Goal: Task Accomplishment & Management: Manage account settings

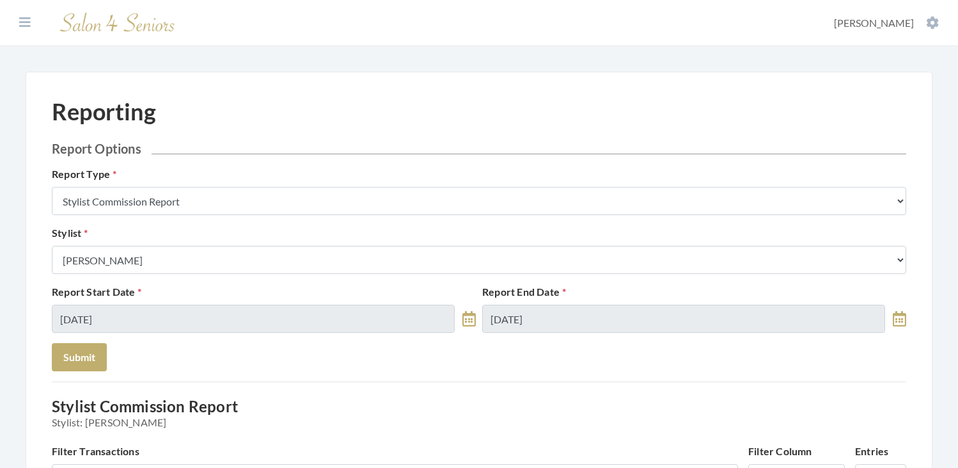
scroll to position [185, 0]
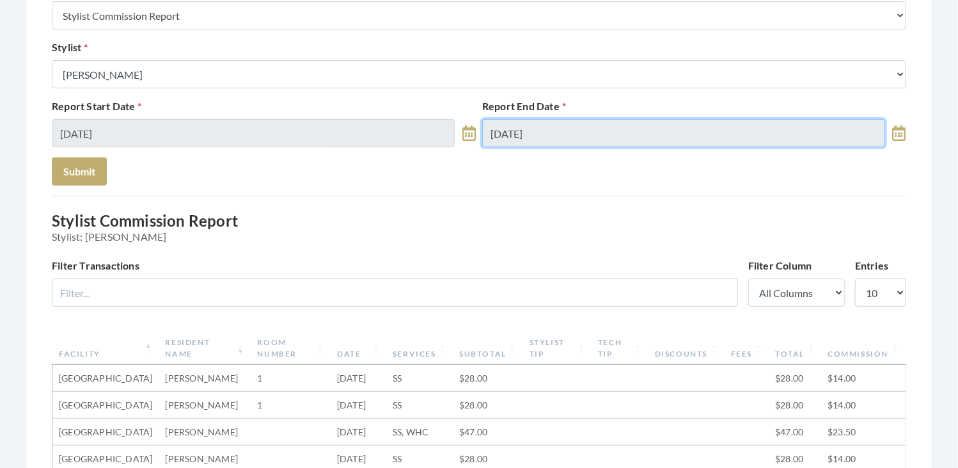
click at [627, 135] on input "[DATE]" at bounding box center [683, 133] width 403 height 28
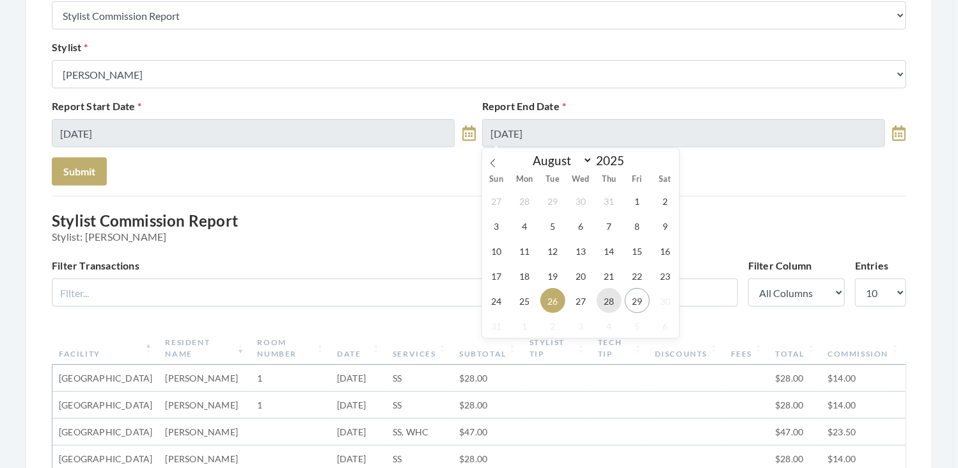
click at [614, 310] on span "28" at bounding box center [609, 300] width 25 height 25
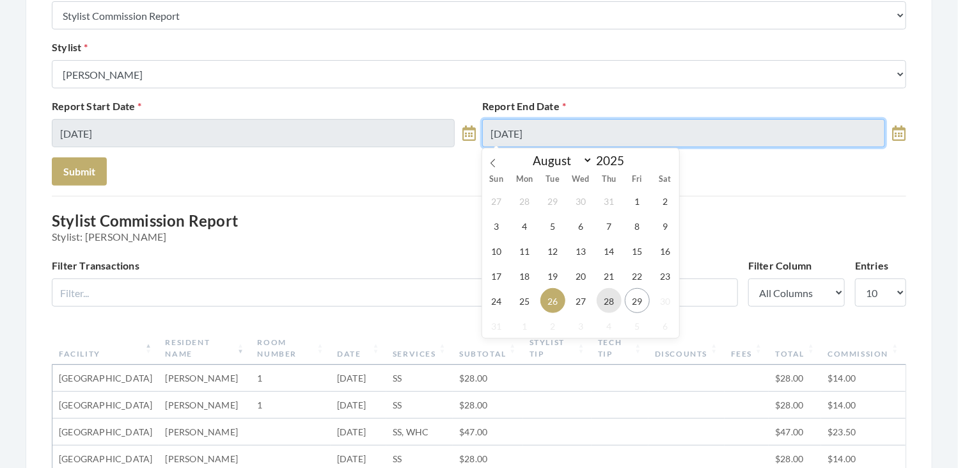
type input "08/28/2025"
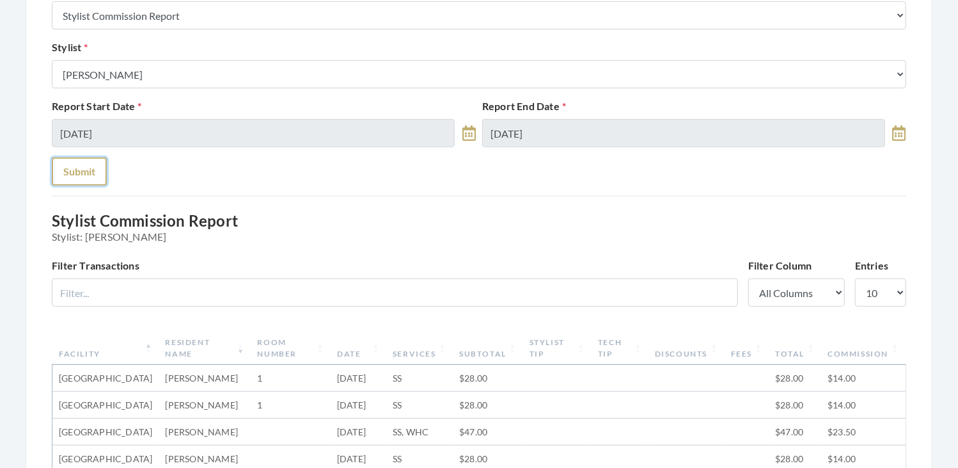
click at [88, 176] on button "Submit" at bounding box center [79, 171] width 55 height 28
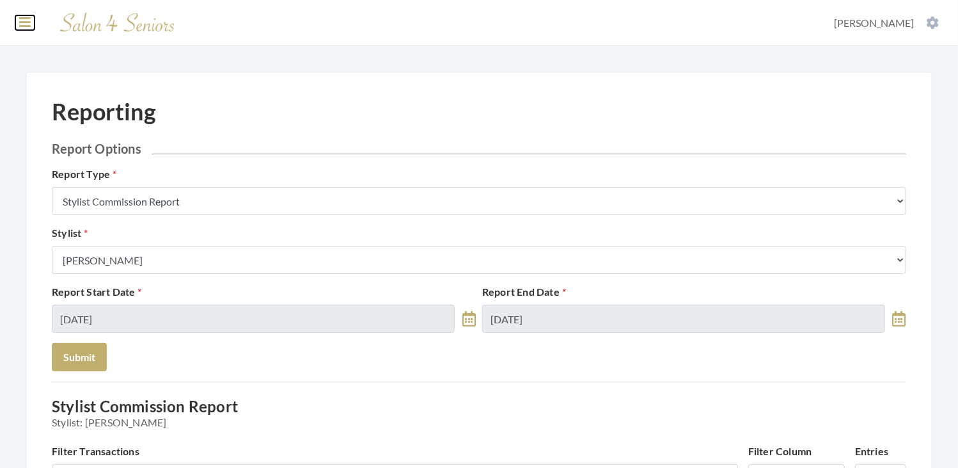
click at [28, 22] on icon at bounding box center [25, 22] width 12 height 13
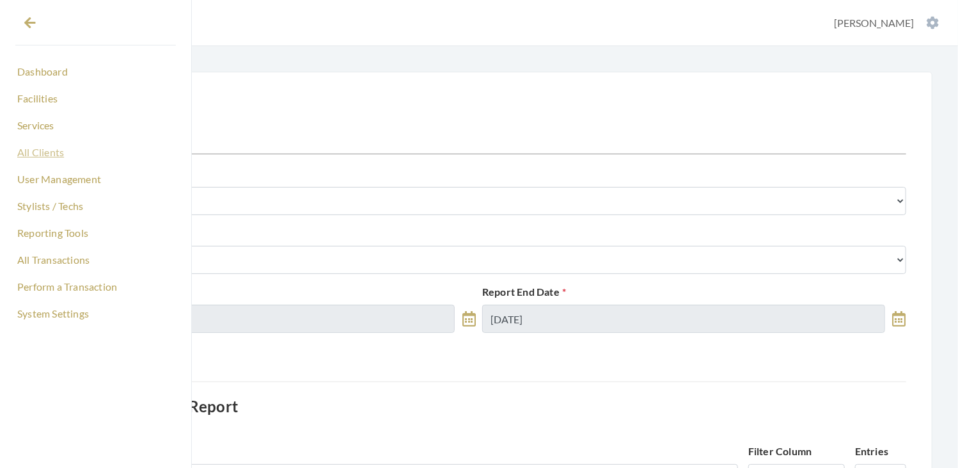
click at [49, 154] on link "All Clients" at bounding box center [95, 152] width 161 height 22
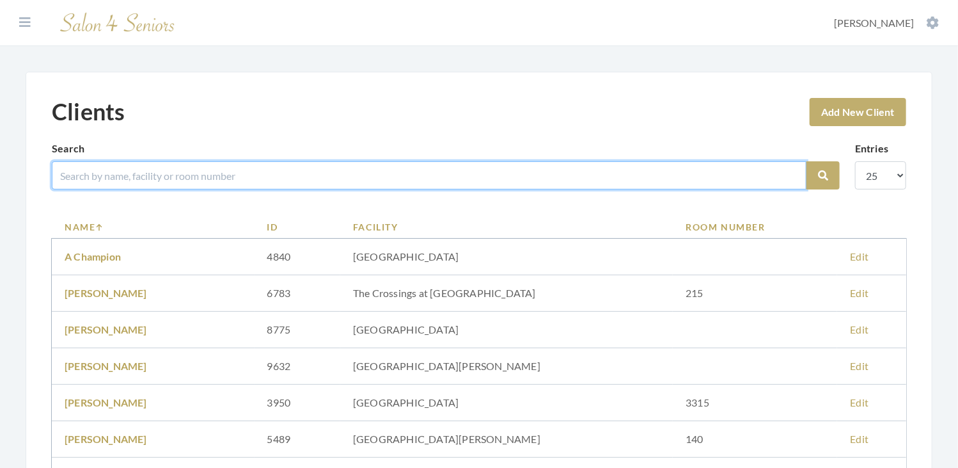
click at [170, 167] on input "search" at bounding box center [429, 175] width 755 height 28
type input "BURKE"
click at [807, 161] on button "Search" at bounding box center [823, 175] width 33 height 28
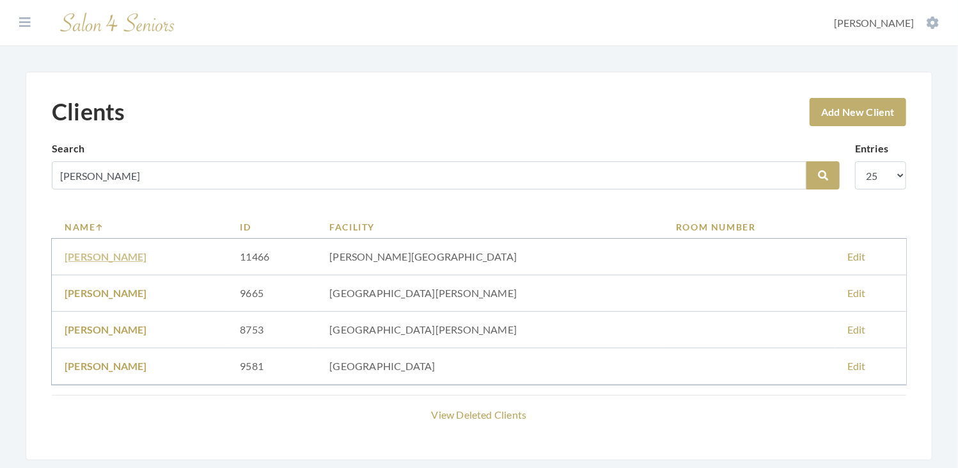
click at [107, 257] on link "ANN BURKE" at bounding box center [106, 256] width 83 height 12
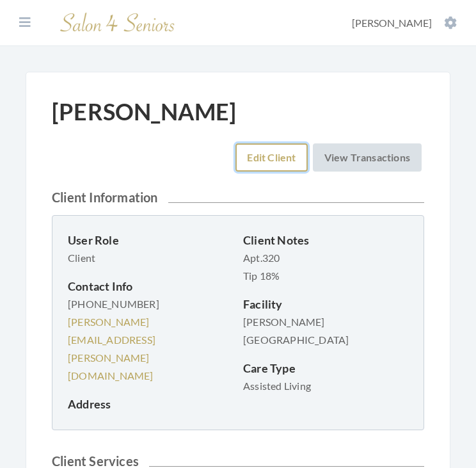
click at [252, 153] on link "Edit Client" at bounding box center [271, 157] width 72 height 28
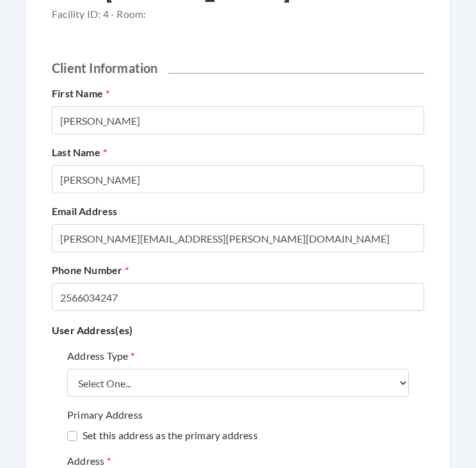
scroll to position [123, 0]
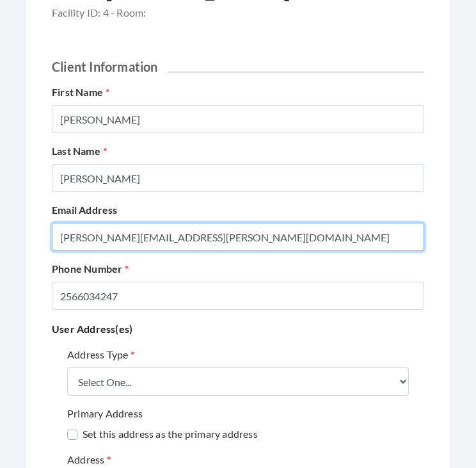
drag, startPoint x: 281, startPoint y: 235, endPoint x: 0, endPoint y: 258, distance: 282.3
type input "[EMAIL_ADDRESS][DOMAIN_NAME]"
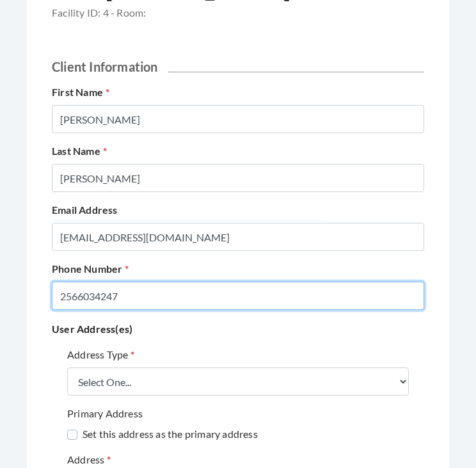
click at [152, 299] on input "2566034247" at bounding box center [238, 295] width 372 height 28
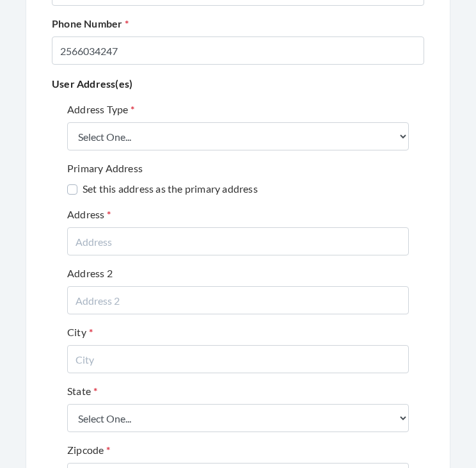
scroll to position [372, 0]
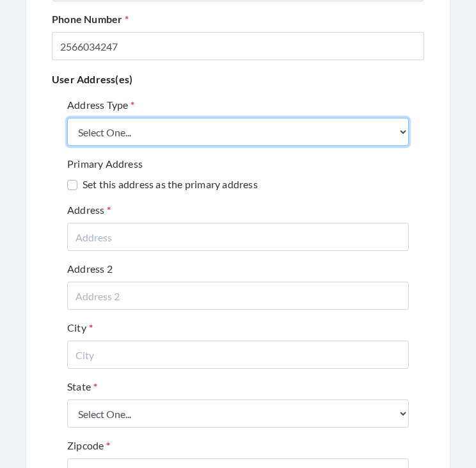
click at [200, 123] on select "Select One... Office Address Home Address Billing Address" at bounding box center [238, 132] width 342 height 28
select select "billing"
click at [67, 118] on select "Select One... Office Address Home Address Billing Address" at bounding box center [238, 132] width 342 height 28
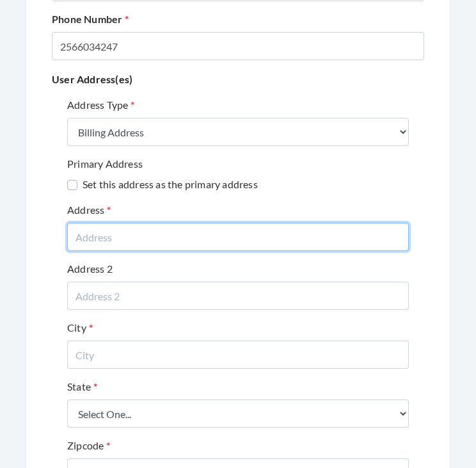
click at [184, 233] on input "text" at bounding box center [238, 237] width 342 height 28
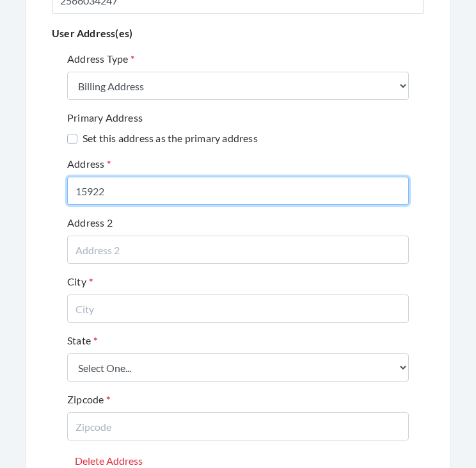
scroll to position [420, 0]
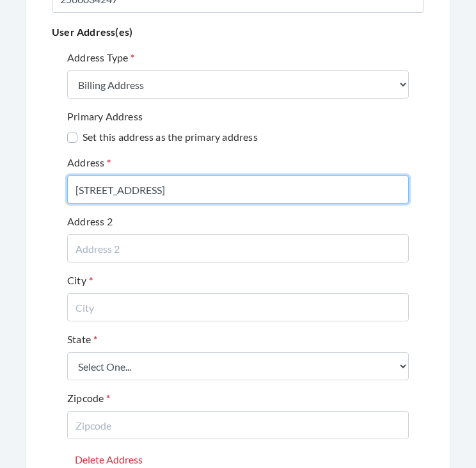
type input "15922 BIG BEN DRIVE NW"
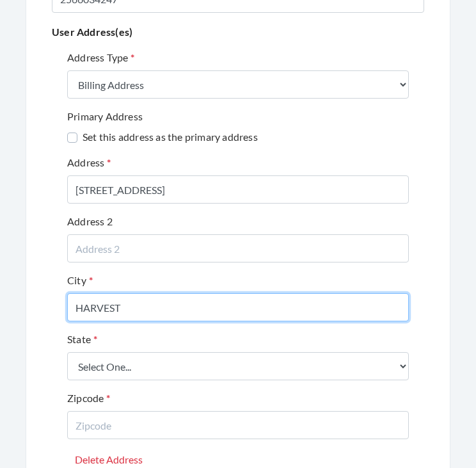
type input "HARVEST"
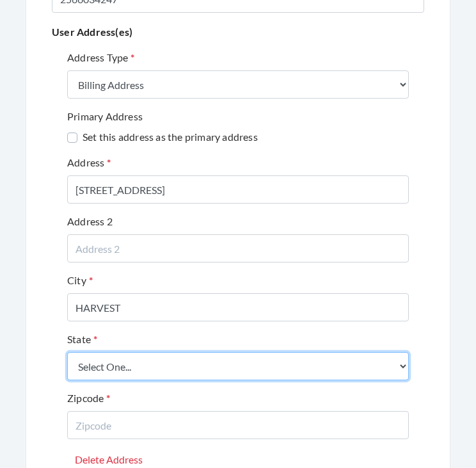
select select "al"
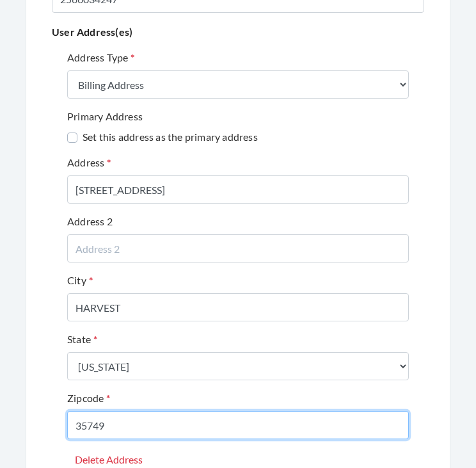
type input "35749"
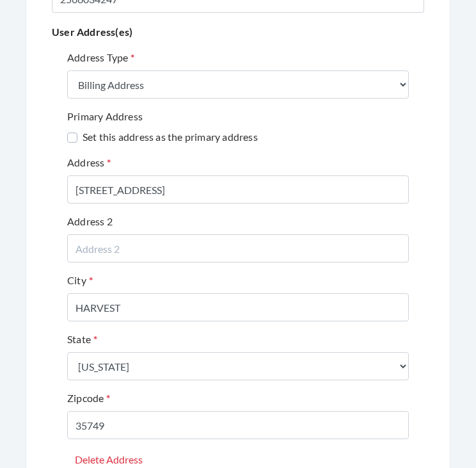
click at [363, 338] on div "State Select One... Alabama Alaska American Samoa Arizona Arkansas California C…" at bounding box center [238, 355] width 342 height 49
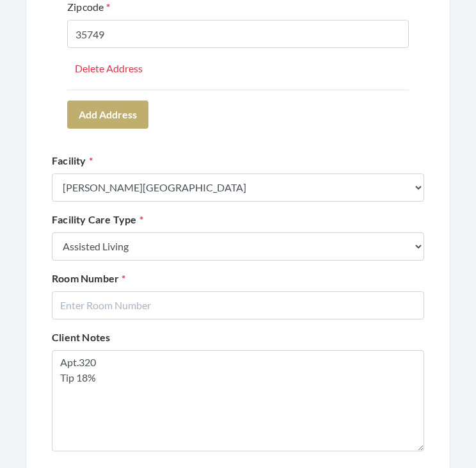
scroll to position [814, 0]
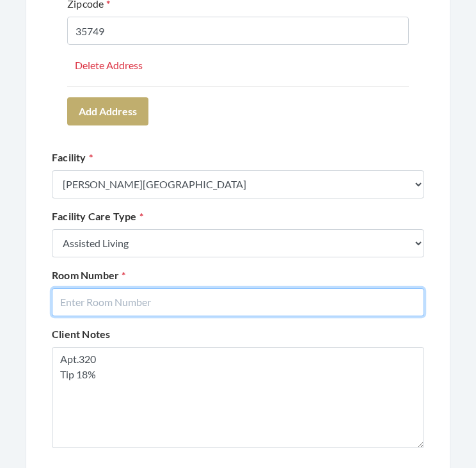
click at [296, 294] on input "text" at bounding box center [238, 302] width 372 height 28
type input "320"
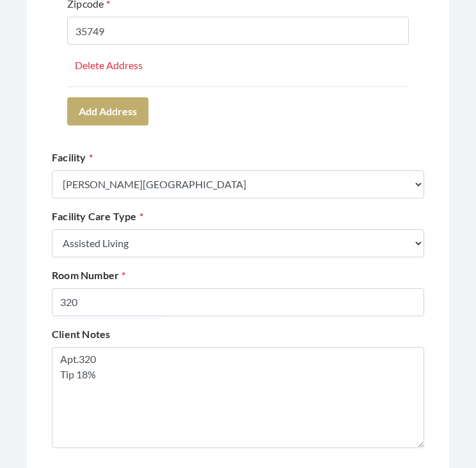
click at [331, 339] on div "Client Notes Apt.320 Tip 18%" at bounding box center [238, 387] width 379 height 122
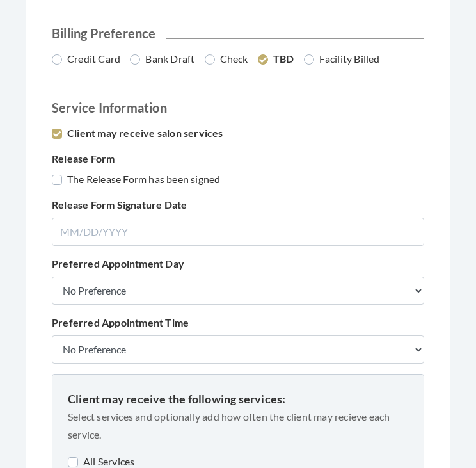
scroll to position [1273, 0]
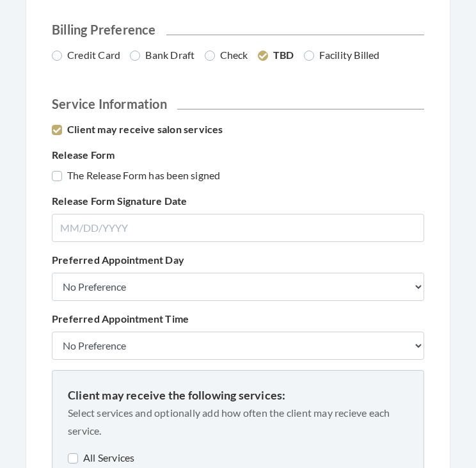
click at [97, 54] on label "Credit Card" at bounding box center [86, 54] width 68 height 15
radio input "true"
click at [134, 176] on label "The Release Form has been signed" at bounding box center [136, 175] width 168 height 15
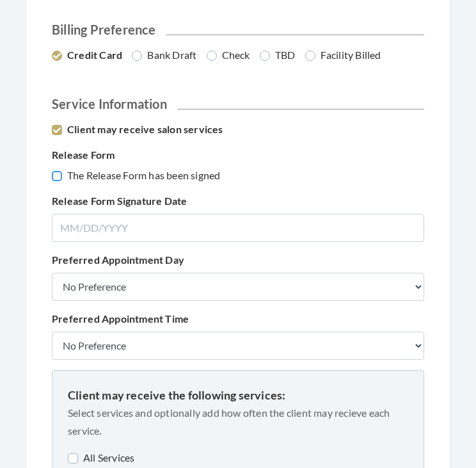
checkbox input "true"
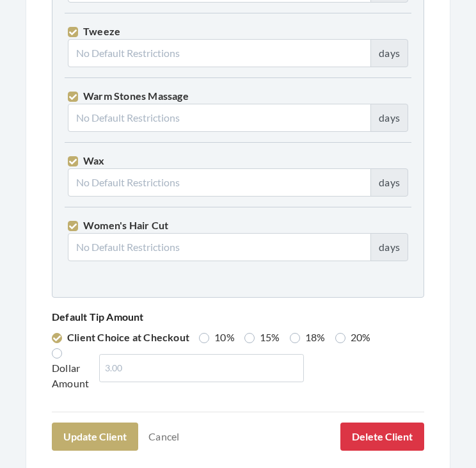
scroll to position [4645, 0]
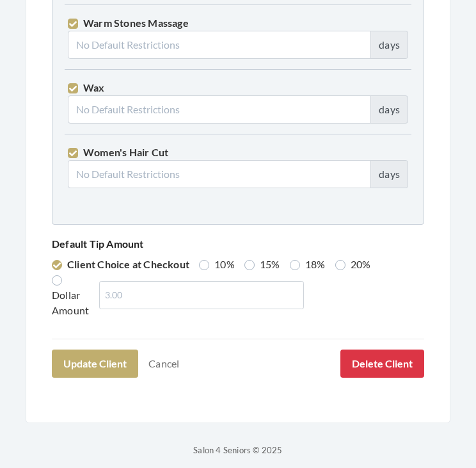
click at [293, 256] on label "18%" at bounding box center [308, 263] width 36 height 15
radio input "true"
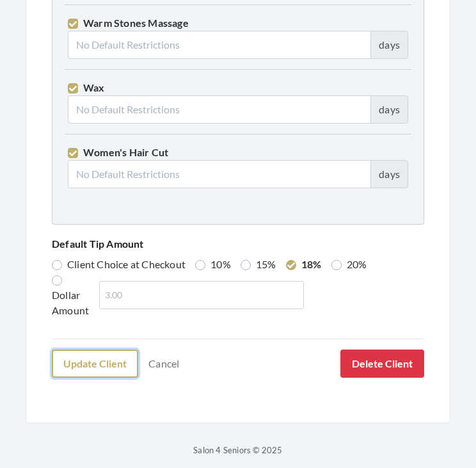
click at [104, 354] on button "Update Client" at bounding box center [95, 363] width 86 height 28
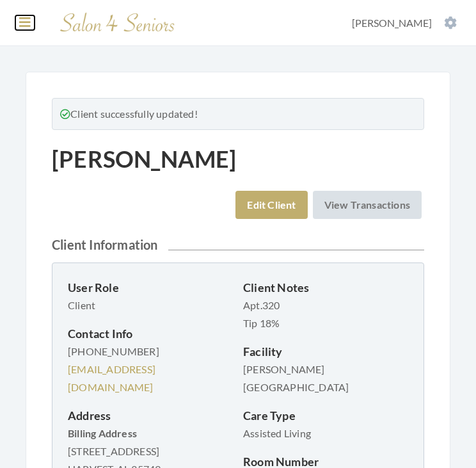
click at [28, 20] on icon at bounding box center [25, 22] width 12 height 13
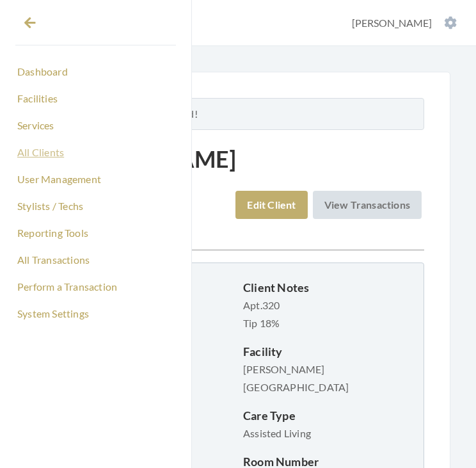
click at [47, 154] on link "All Clients" at bounding box center [95, 152] width 161 height 22
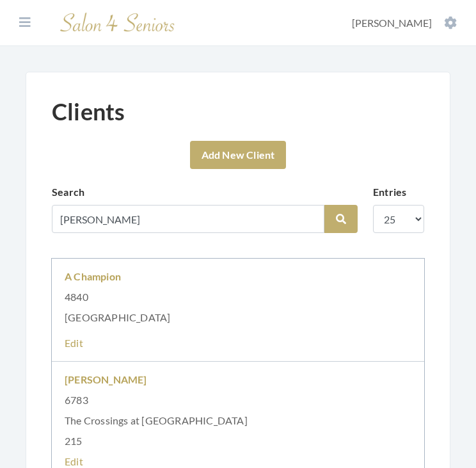
type input "[PERSON_NAME]"
click at [324, 205] on button "Search" at bounding box center [340, 219] width 33 height 28
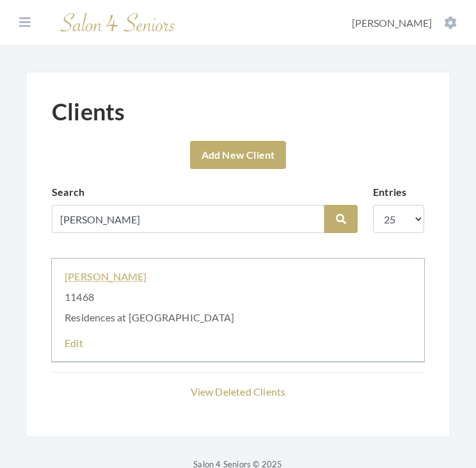
click at [118, 274] on link "SHEILA SANSOM" at bounding box center [106, 276] width 83 height 12
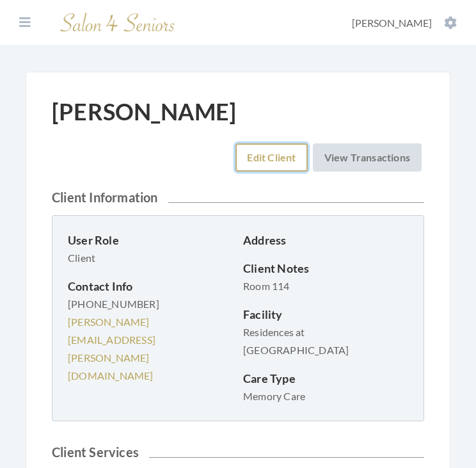
click at [250, 159] on link "Edit Client" at bounding box center [271, 157] width 72 height 28
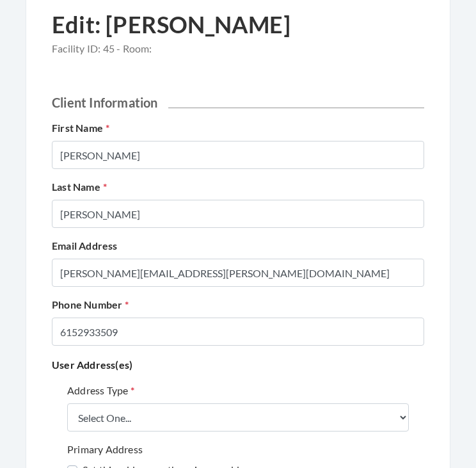
scroll to position [90, 0]
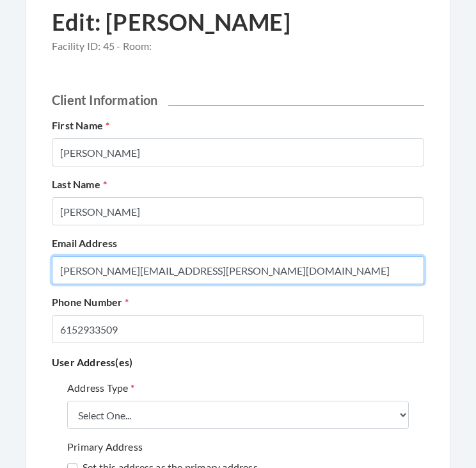
click at [164, 258] on input "SHEILA.SANSOM.6152933509@salon4seniors.com" at bounding box center [238, 270] width 372 height 28
type input "[EMAIL_ADDRESS][DOMAIN_NAME]"
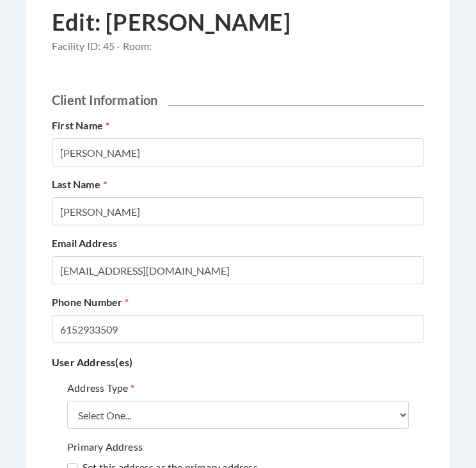
click at [228, 366] on p "User Address(es)" at bounding box center [238, 362] width 372 height 18
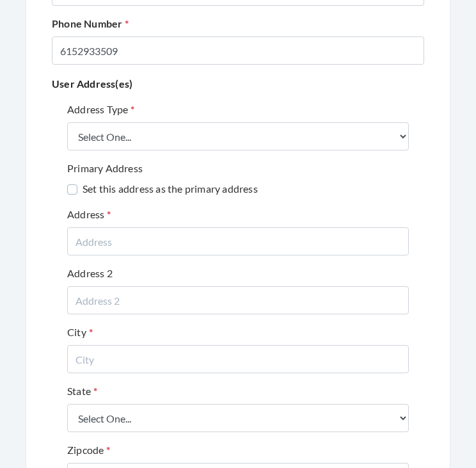
scroll to position [368, 0]
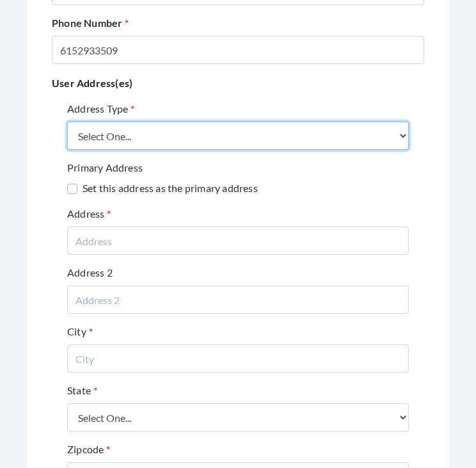
click at [189, 135] on select "Select One... Office Address Home Address Billing Address" at bounding box center [238, 136] width 342 height 28
select select "billing"
click at [67, 122] on select "Select One... Office Address Home Address Billing Address" at bounding box center [238, 136] width 342 height 28
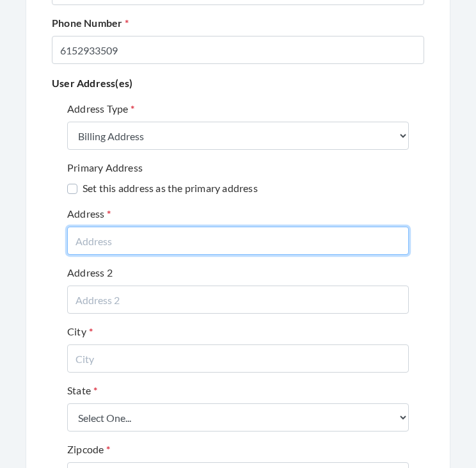
click at [147, 235] on input "text" at bounding box center [238, 240] width 342 height 28
type input "[STREET_ADDRESS]"
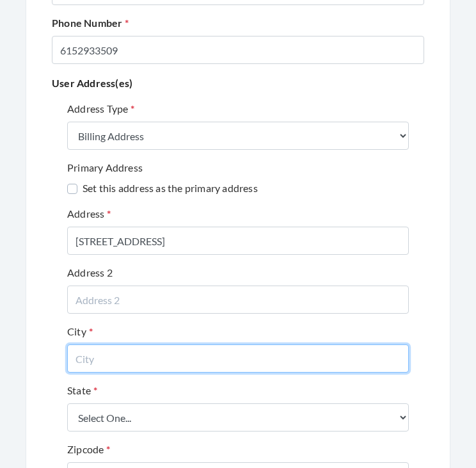
click at [120, 349] on input "text" at bounding box center [238, 358] width 342 height 28
type input "NASHVILLE"
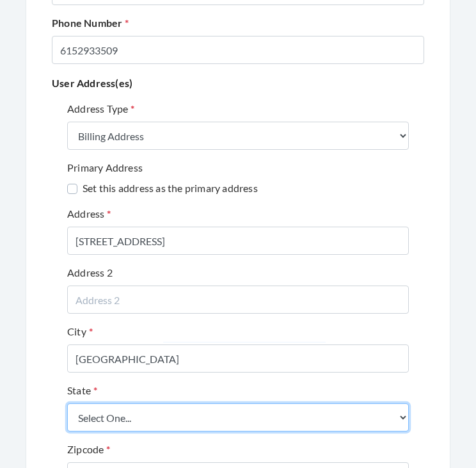
select select "tn"
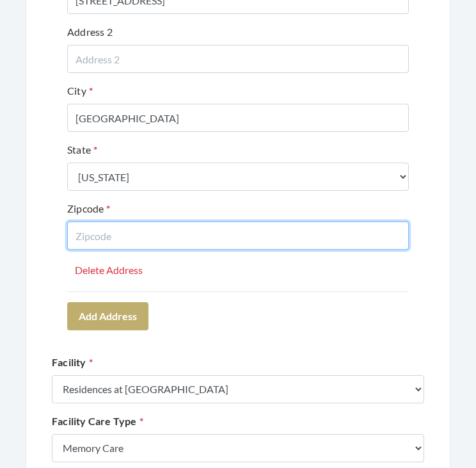
scroll to position [610, 0]
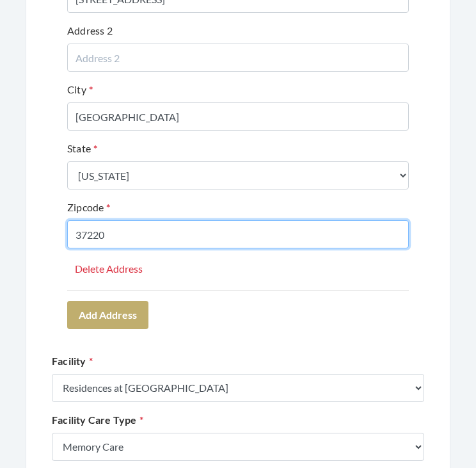
type input "37220"
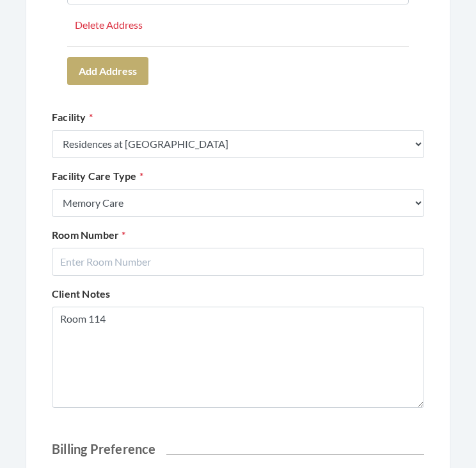
scroll to position [864, 0]
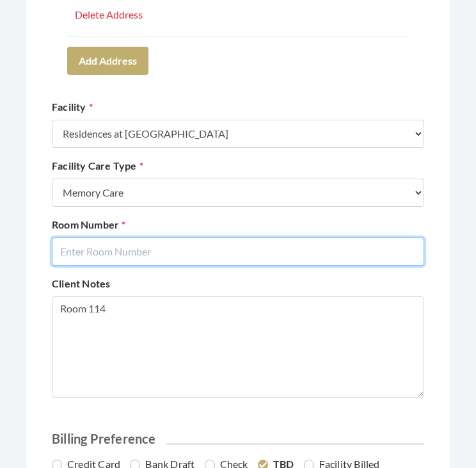
click at [181, 255] on input "text" at bounding box center [238, 251] width 372 height 28
type input "114"
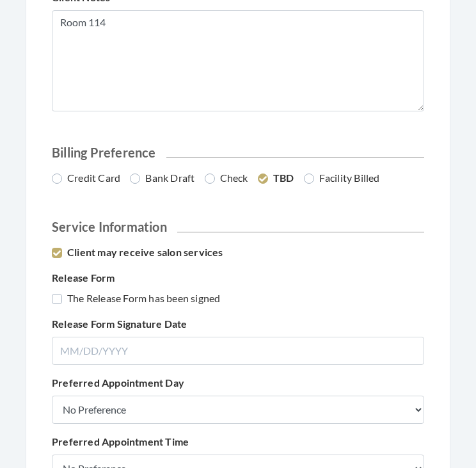
scroll to position [1151, 0]
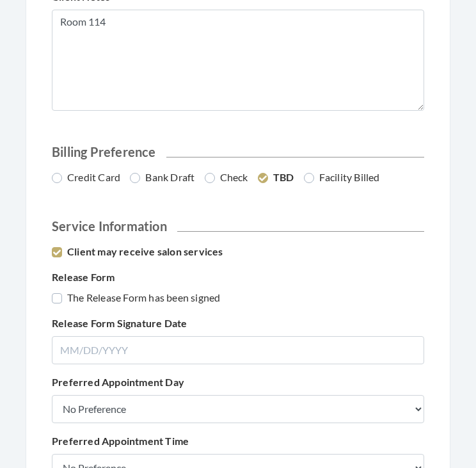
click at [86, 175] on label "Credit Card" at bounding box center [86, 177] width 68 height 15
radio input "true"
click at [97, 299] on label "The Release Form has been signed" at bounding box center [136, 297] width 168 height 15
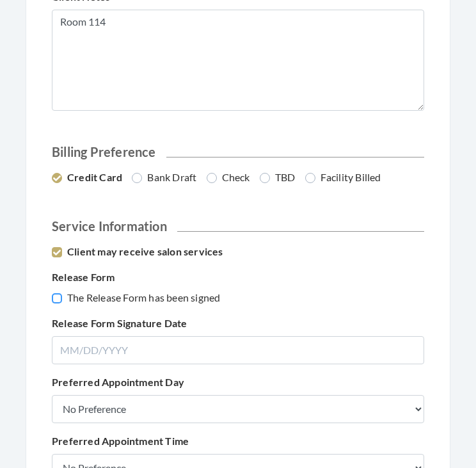
checkbox input "true"
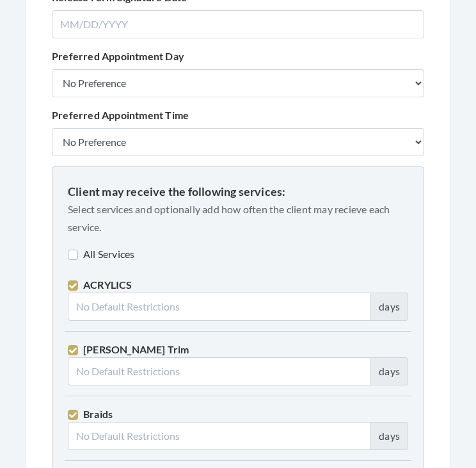
scroll to position [1480, 0]
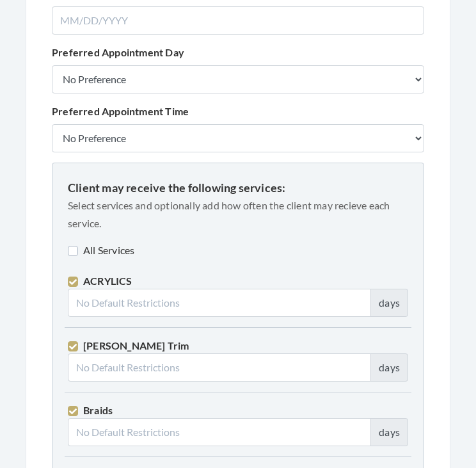
click at [110, 245] on label "All Services" at bounding box center [101, 249] width 67 height 15
click at [110, 245] on label "All Services" at bounding box center [103, 249] width 70 height 15
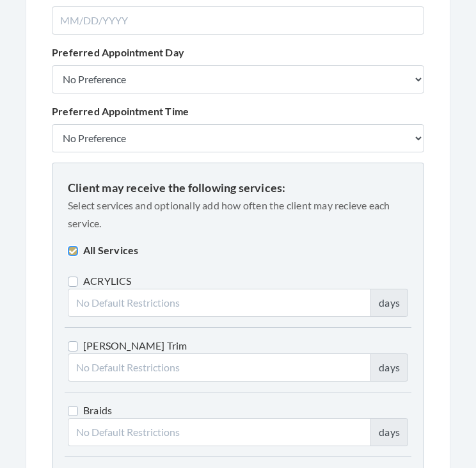
checkbox input "false"
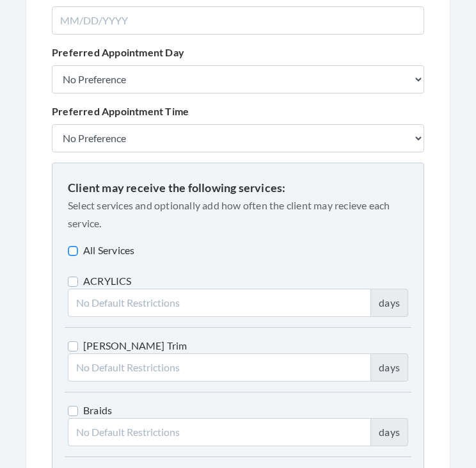
checkbox input "false"
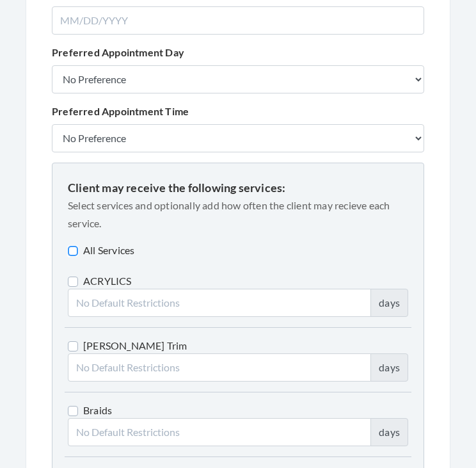
checkbox input "false"
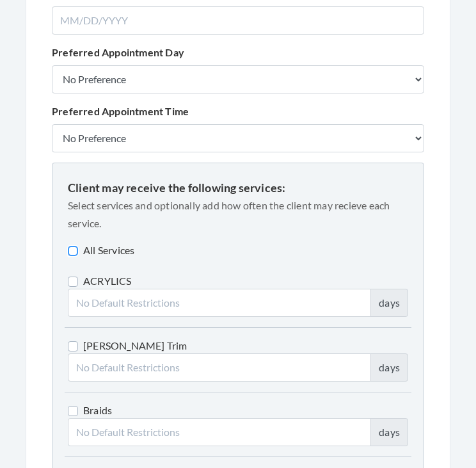
checkbox input "false"
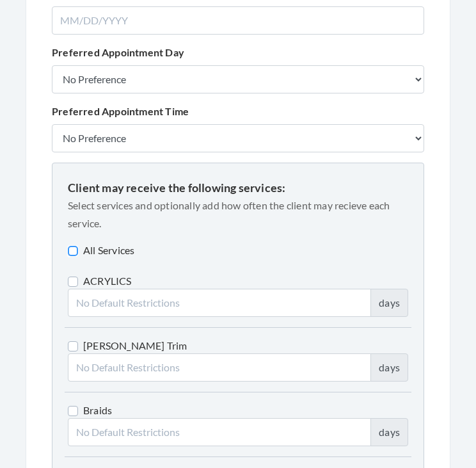
checkbox input "false"
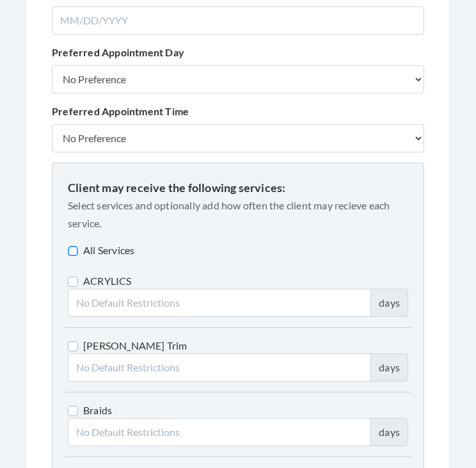
checkbox input "false"
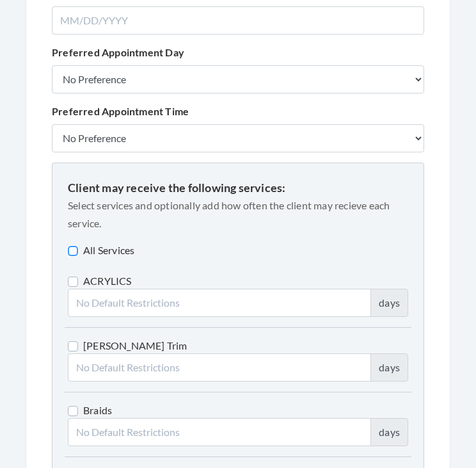
checkbox input "false"
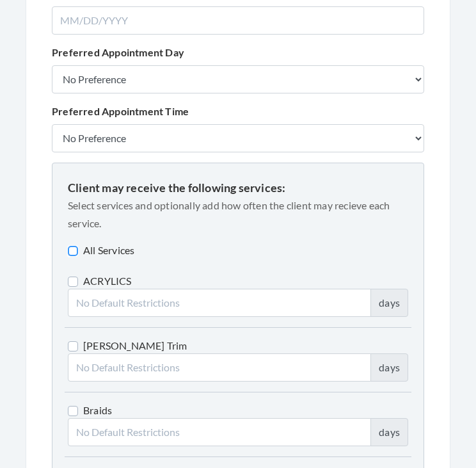
checkbox input "false"
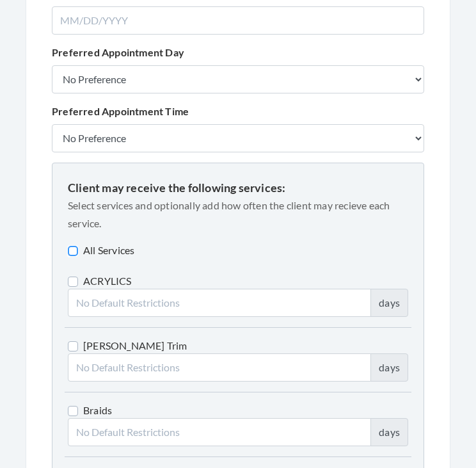
checkbox input "false"
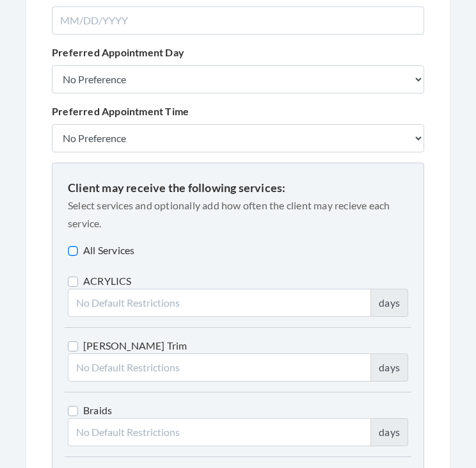
checkbox input "false"
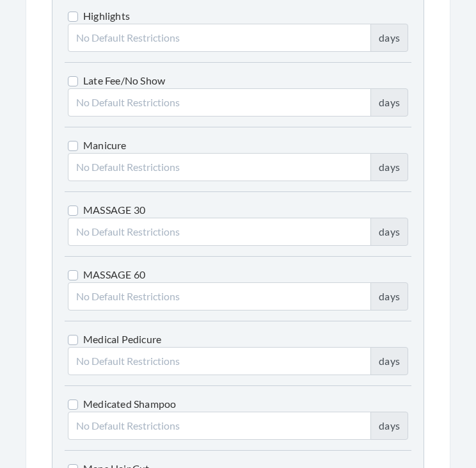
scroll to position [2970, 0]
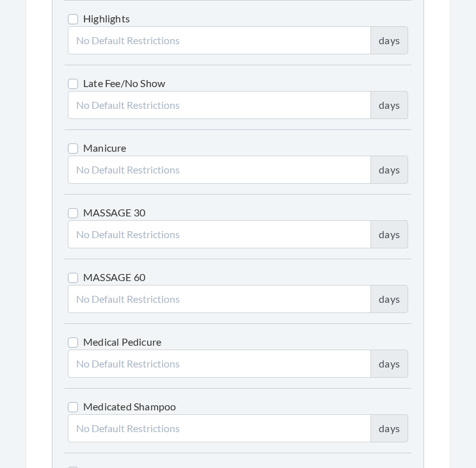
click at [73, 143] on label "Manicure" at bounding box center [97, 147] width 59 height 15
checkbox input "true"
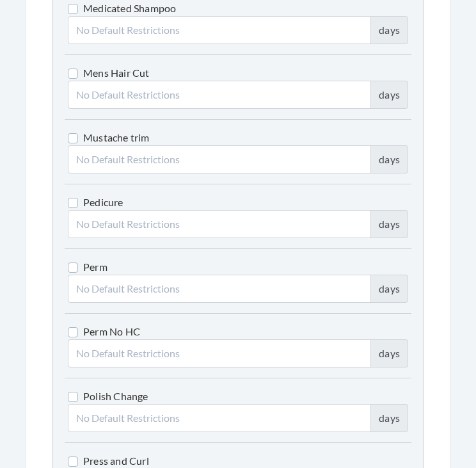
scroll to position [3368, 0]
click at [72, 194] on label "Pedicure" at bounding box center [96, 201] width 56 height 15
checkbox input "true"
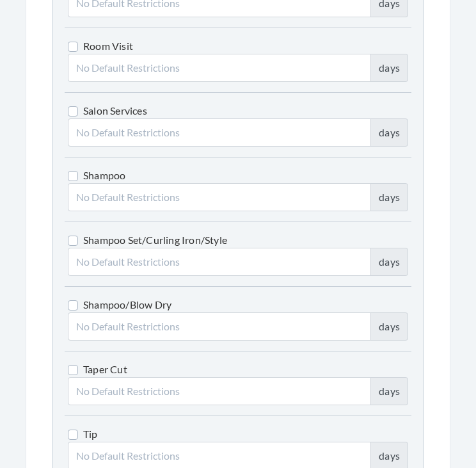
scroll to position [3982, 0]
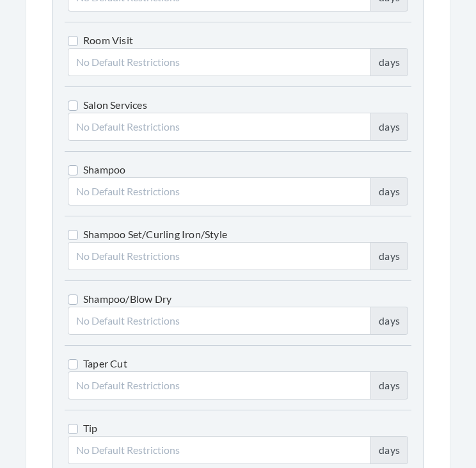
click at [70, 162] on label "Shampoo" at bounding box center [97, 169] width 58 height 15
checkbox input "true"
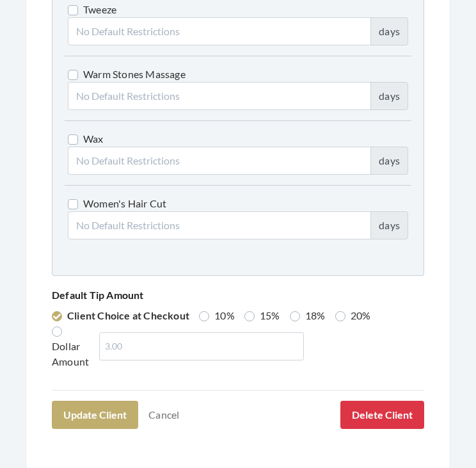
scroll to position [4645, 0]
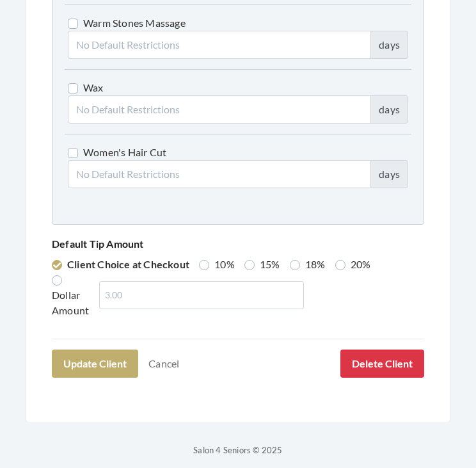
click at [75, 145] on label "Women's Hair Cut" at bounding box center [117, 152] width 99 height 15
checkbox input "true"
click at [336, 256] on label "20%" at bounding box center [353, 263] width 36 height 15
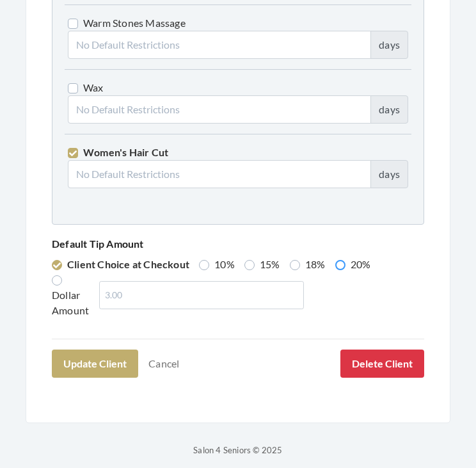
radio input "true"
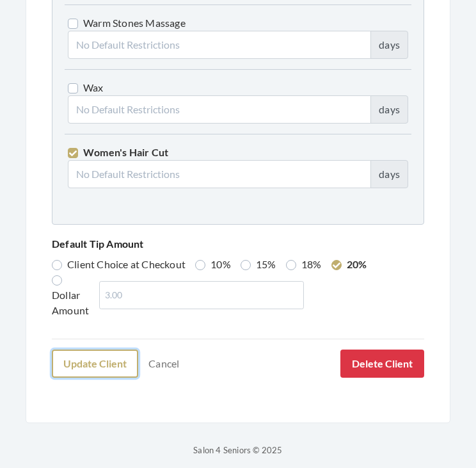
click at [94, 365] on button "Update Client" at bounding box center [95, 363] width 86 height 28
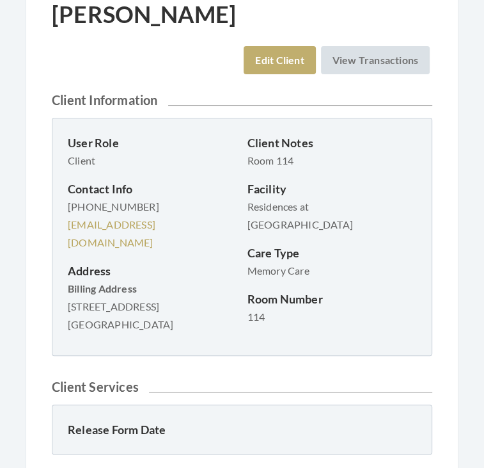
scroll to position [143, 0]
